Goal: Navigation & Orientation: Understand site structure

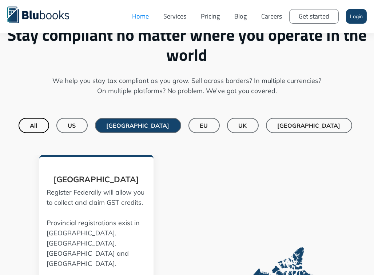
scroll to position [545, 0]
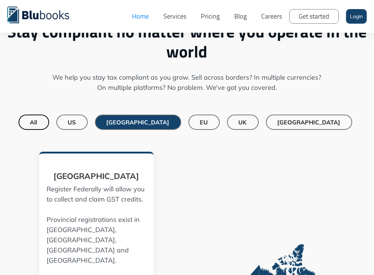
click at [49, 116] on link "All" at bounding box center [34, 122] width 31 height 15
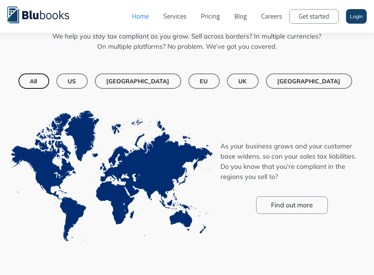
scroll to position [618, 0]
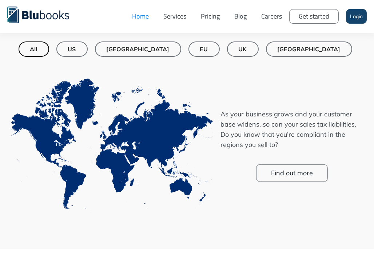
click at [76, 45] on div "US" at bounding box center [72, 48] width 8 height 7
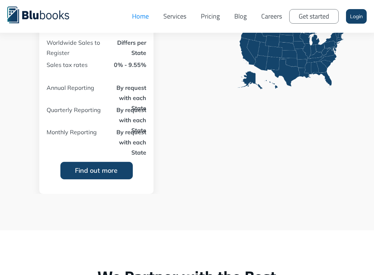
scroll to position [545, 0]
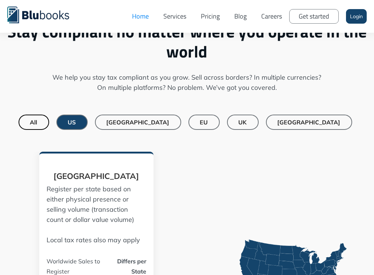
click at [157, 123] on div "[GEOGRAPHIC_DATA]" at bounding box center [138, 122] width 63 height 7
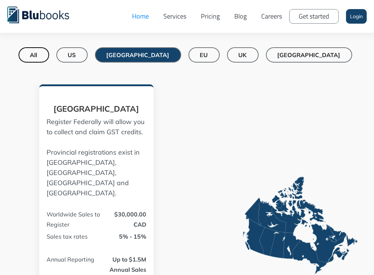
scroll to position [582, 0]
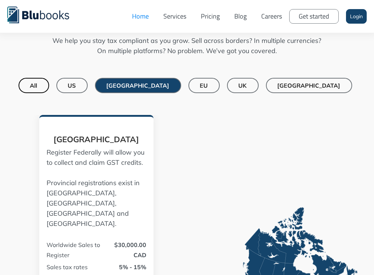
click at [88, 87] on link "US" at bounding box center [71, 85] width 31 height 15
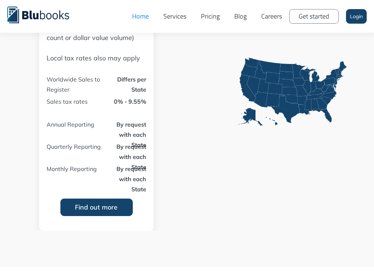
scroll to position [618, 0]
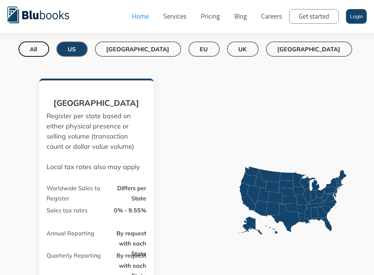
click at [166, 49] on div "[GEOGRAPHIC_DATA]" at bounding box center [138, 48] width 63 height 7
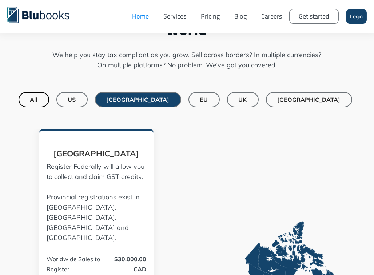
scroll to position [558, 0]
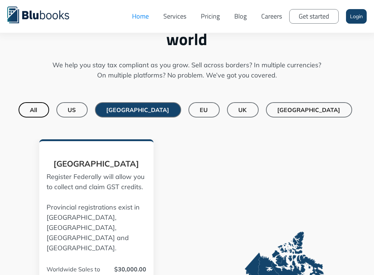
click at [204, 109] on div "EU" at bounding box center [204, 109] width 8 height 7
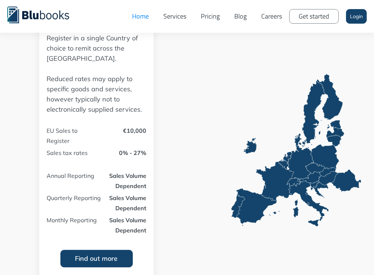
scroll to position [633, 0]
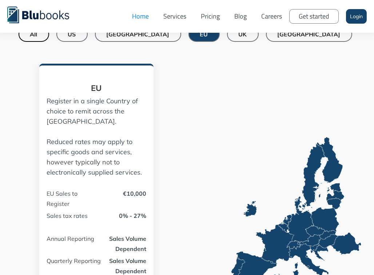
click at [239, 37] on div "UK" at bounding box center [243, 34] width 8 height 7
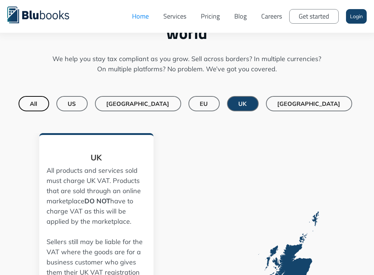
scroll to position [559, 0]
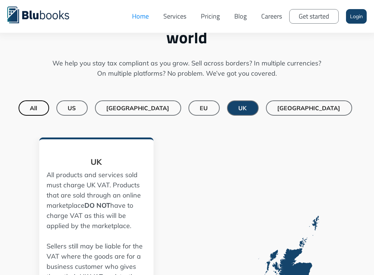
click at [279, 102] on link "[GEOGRAPHIC_DATA]" at bounding box center [309, 107] width 86 height 15
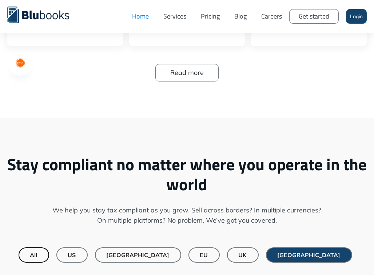
scroll to position [346, 0]
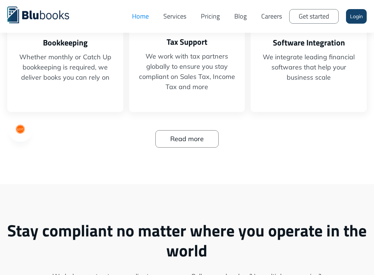
click at [205, 18] on link "Pricing" at bounding box center [209, 16] width 33 height 22
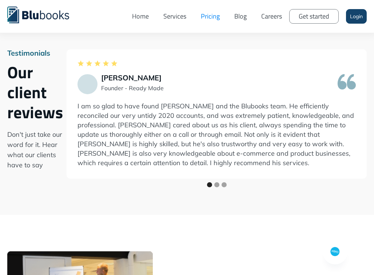
scroll to position [810, 0]
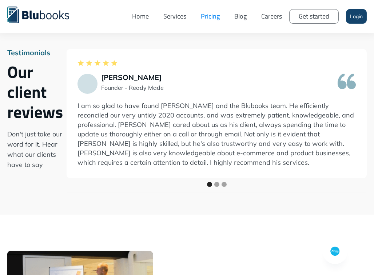
drag, startPoint x: 185, startPoint y: 84, endPoint x: 242, endPoint y: 13, distance: 90.8
click at [242, 13] on link "Blog" at bounding box center [240, 16] width 27 height 22
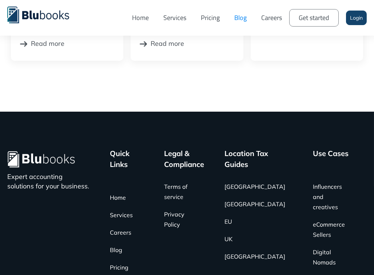
scroll to position [368, 0]
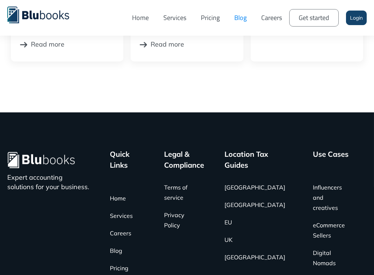
click at [266, 20] on link "Careers" at bounding box center [271, 17] width 35 height 25
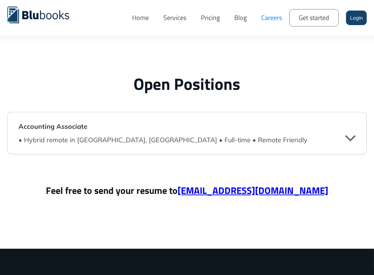
scroll to position [1797, 0]
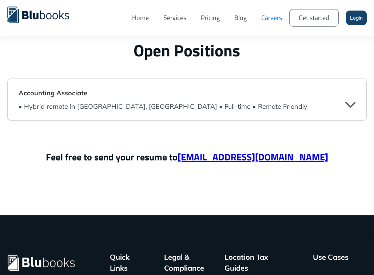
click at [348, 104] on div "" at bounding box center [350, 104] width 10 height 11
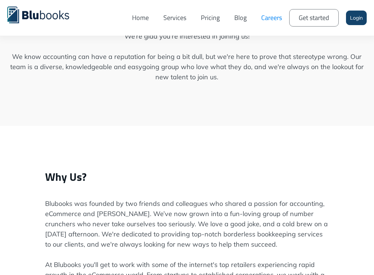
scroll to position [145, 0]
